Goal: Task Accomplishment & Management: Manage account settings

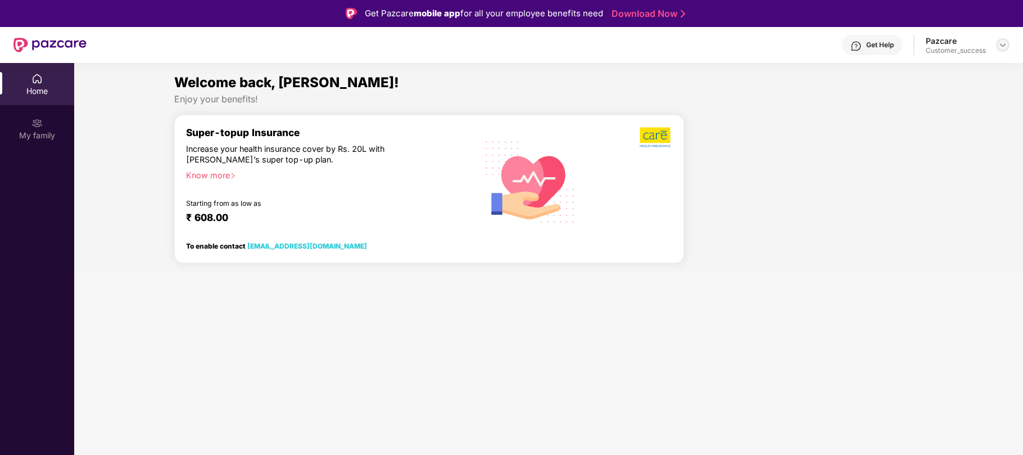
click at [1001, 43] on img at bounding box center [1002, 44] width 9 height 9
click at [807, 157] on div at bounding box center [807, 193] width 239 height 158
click at [1000, 45] on img at bounding box center [1002, 44] width 9 height 9
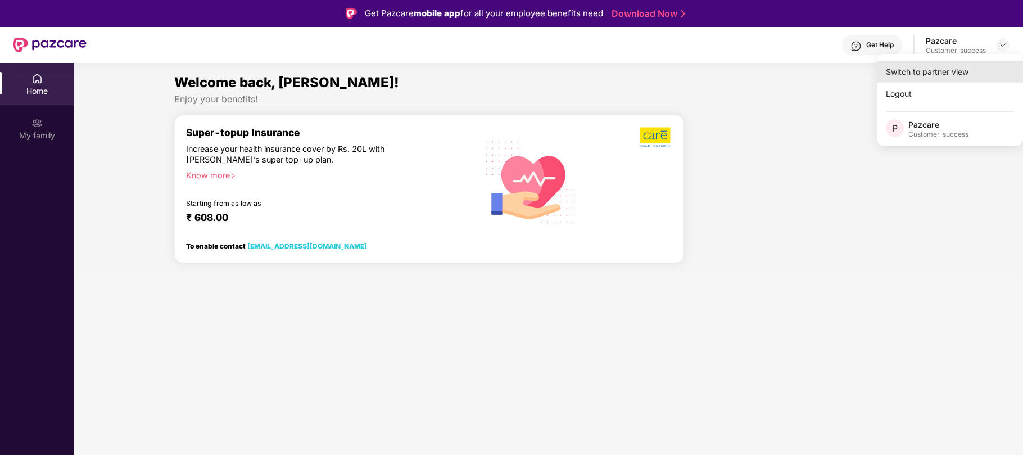
click at [936, 71] on div "Switch to partner view" at bounding box center [949, 72] width 146 height 22
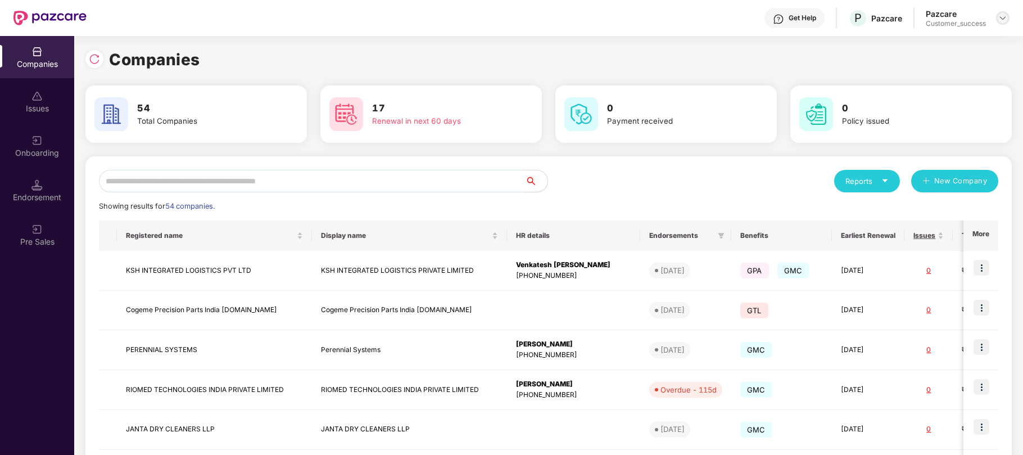
click at [1006, 13] on img at bounding box center [1002, 17] width 9 height 9
click at [900, 67] on div "Logout" at bounding box center [950, 67] width 146 height 22
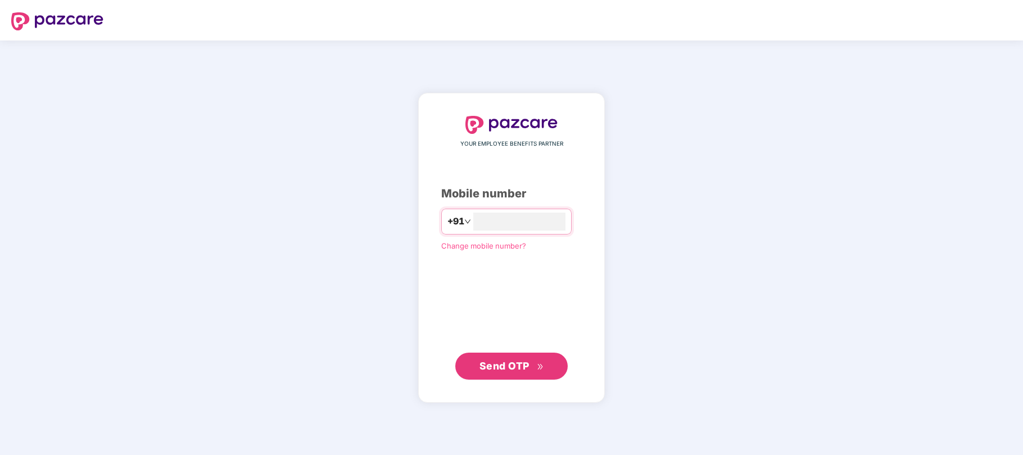
type input "**********"
click at [497, 360] on span "Send OTP" at bounding box center [504, 365] width 50 height 12
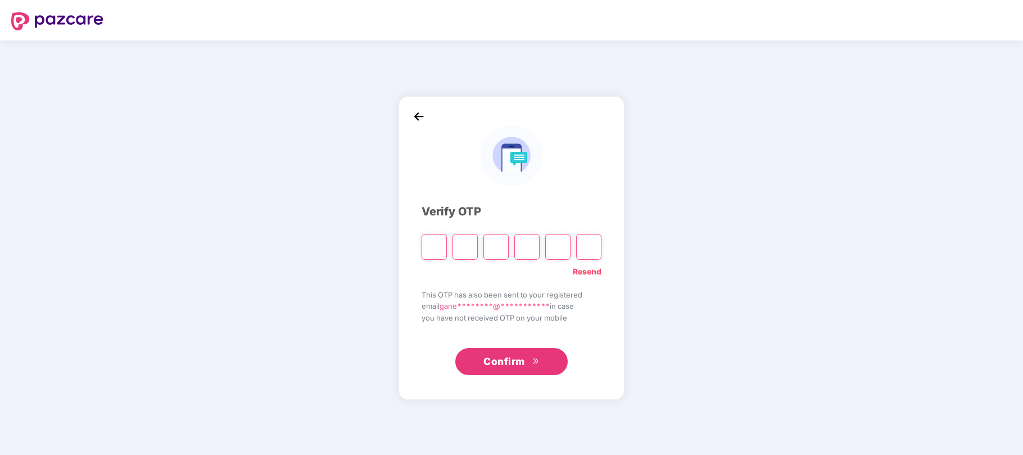
type input "*"
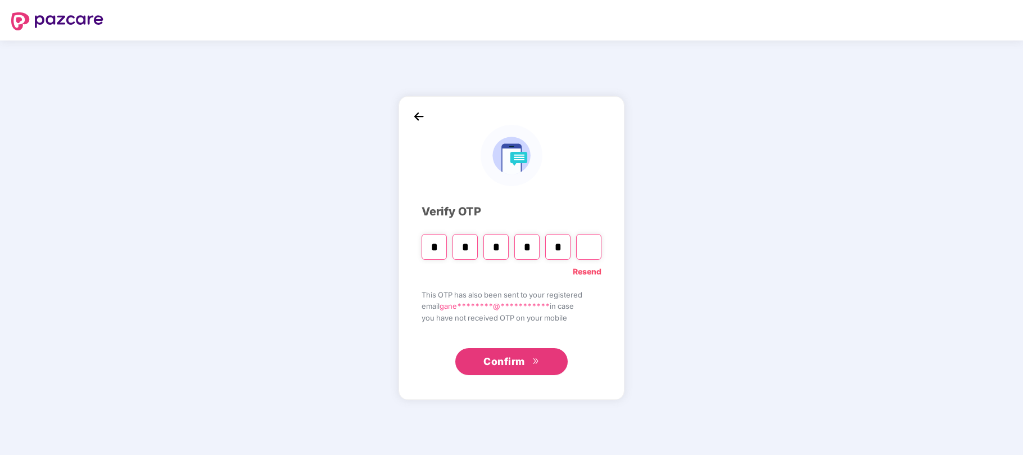
type input "*"
